Goal: Information Seeking & Learning: Learn about a topic

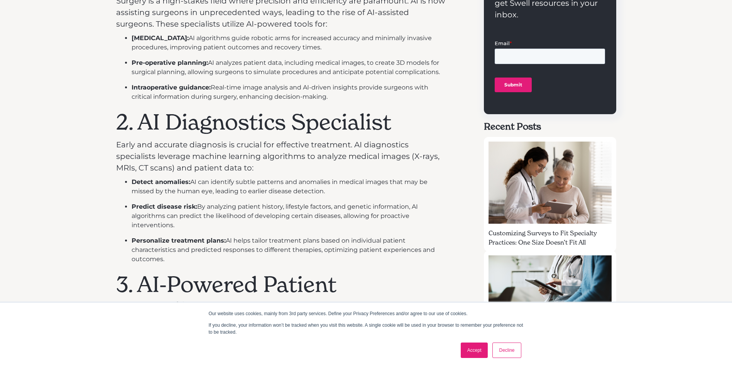
scroll to position [412, 0]
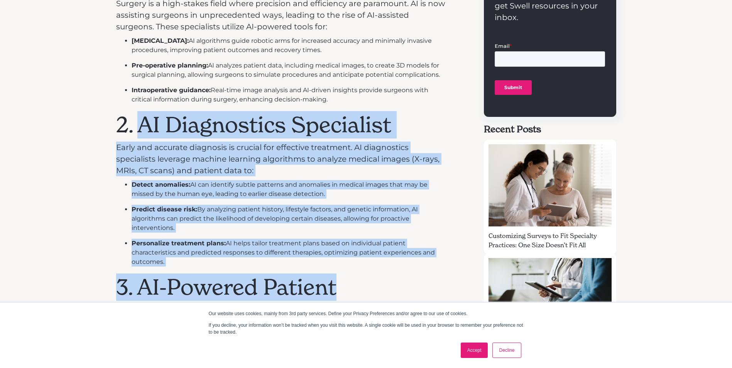
drag, startPoint x: 142, startPoint y: 126, endPoint x: 394, endPoint y: 288, distance: 300.1
click at [394, 288] on div "Artificial intelligence (AI) is rapidly changing the healthcare landscape, crea…" at bounding box center [281, 370] width 331 height 936
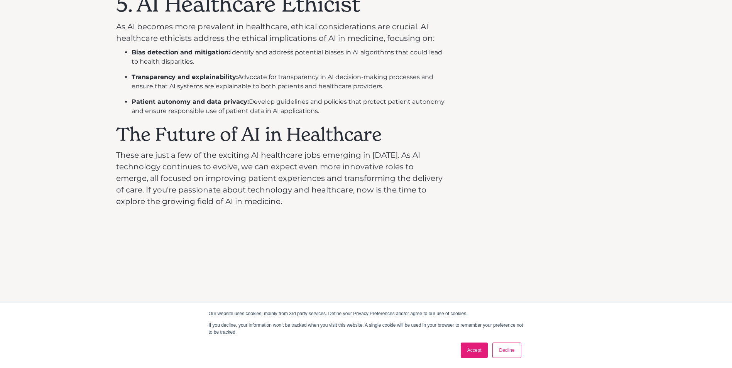
scroll to position [1017, 0]
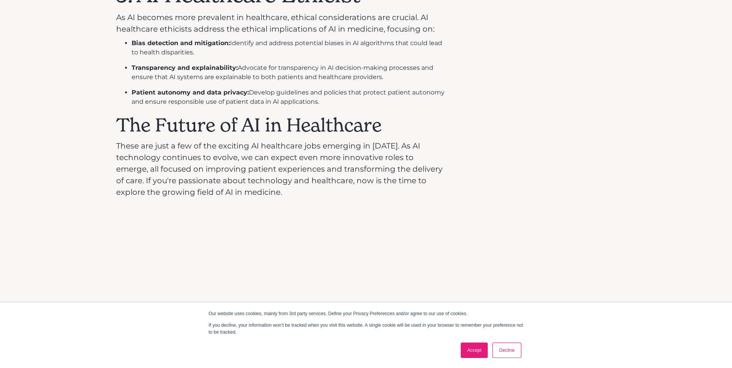
click at [243, 195] on p "These are just a few of the exciting AI healthcare jobs emerging in [DATE]. As …" at bounding box center [281, 169] width 331 height 58
click at [232, 192] on p "These are just a few of the exciting AI healthcare jobs emerging in [DATE]. As …" at bounding box center [281, 169] width 331 height 58
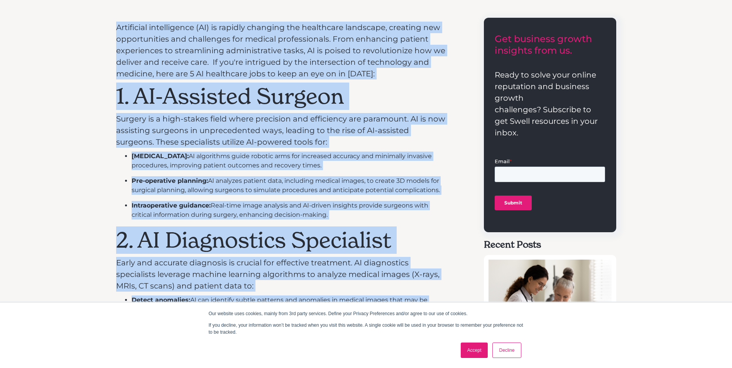
scroll to position [271, 0]
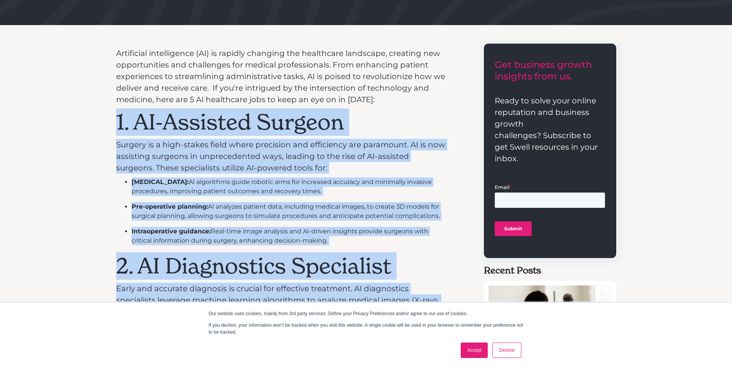
drag, startPoint x: 237, startPoint y: 192, endPoint x: 112, endPoint y: 124, distance: 142.2
drag, startPoint x: 112, startPoint y: 124, endPoint x: 156, endPoint y: 118, distance: 44.4
copy div "1. AI-Assisted Surgeon Surgery is a high-stakes field where precision and effic…"
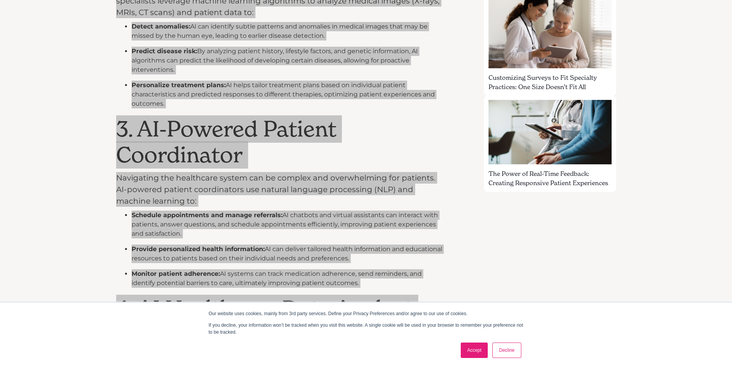
scroll to position [605, 0]
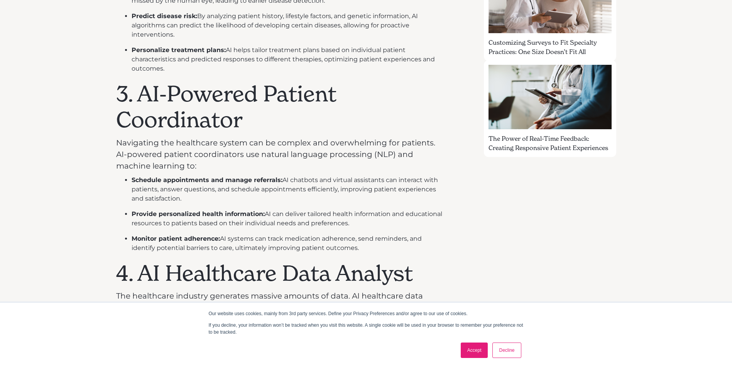
click at [468, 219] on div "Artificial intelligence (AI) is rapidly changing the healthcare landscape, crea…" at bounding box center [366, 180] width 500 height 942
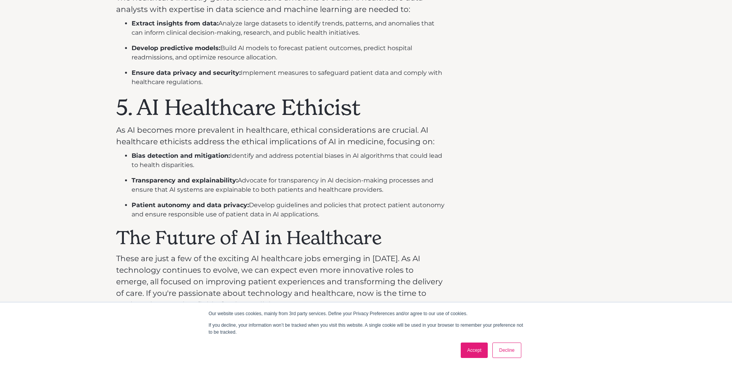
scroll to position [902, 0]
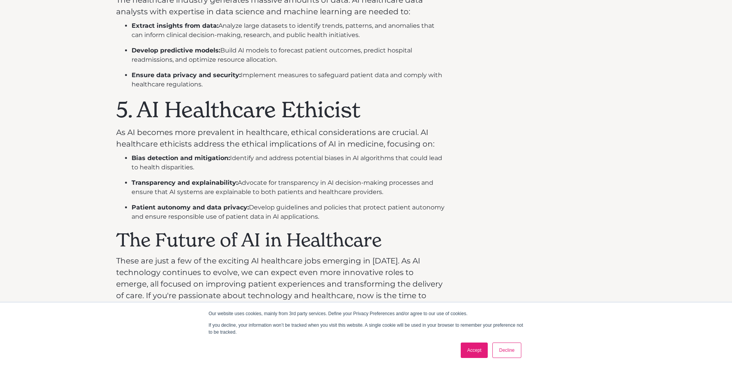
drag, startPoint x: 344, startPoint y: 110, endPoint x: 330, endPoint y: 108, distance: 13.6
click at [339, 110] on h1 "5. AI Healthcare Ethicist" at bounding box center [281, 110] width 331 height 26
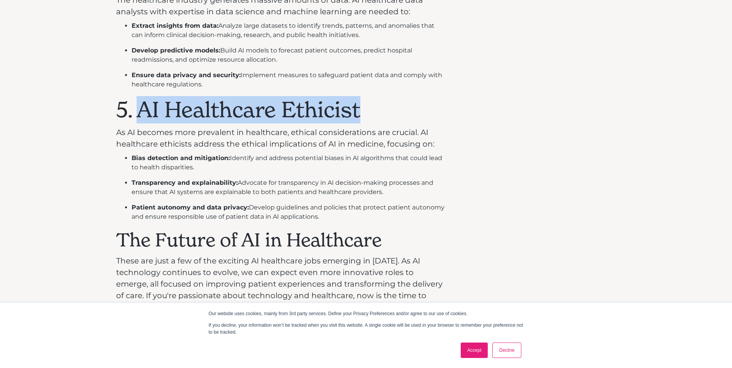
drag, startPoint x: 367, startPoint y: 115, endPoint x: 139, endPoint y: 114, distance: 227.8
click at [139, 114] on h1 "5. AI Healthcare Ethicist" at bounding box center [281, 110] width 331 height 26
drag, startPoint x: 139, startPoint y: 114, endPoint x: 154, endPoint y: 113, distance: 15.1
copy h1 "AI Healthcare Ethicist"
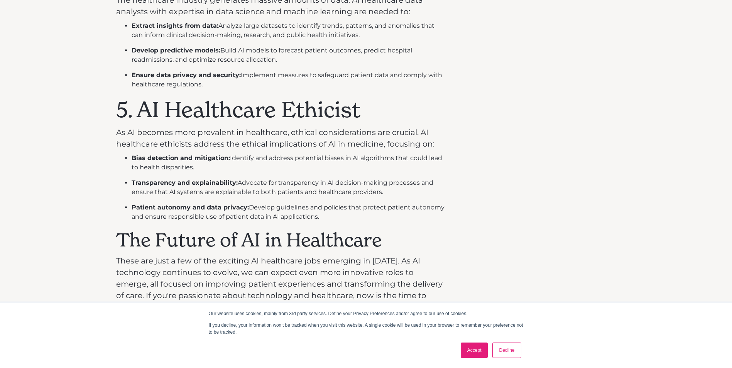
click at [376, 206] on li "Patient autonomy and data privacy: Develop guidelines and policies that protect…" at bounding box center [289, 212] width 315 height 19
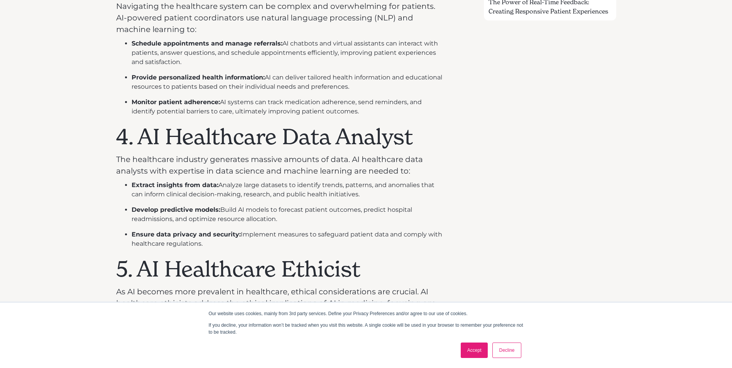
scroll to position [760, 0]
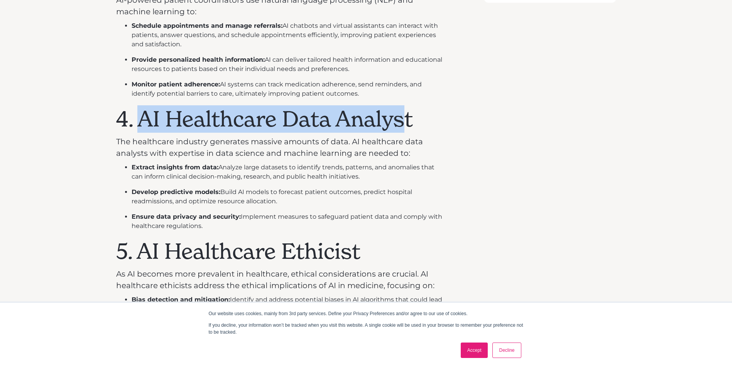
drag, startPoint x: 144, startPoint y: 124, endPoint x: 423, endPoint y: 122, distance: 279.2
click at [423, 122] on h1 "4. AI Healthcare Data Analyst" at bounding box center [281, 119] width 331 height 26
copy h1 "AI Healthcare Data Analyst"
